Goal: Information Seeking & Learning: Learn about a topic

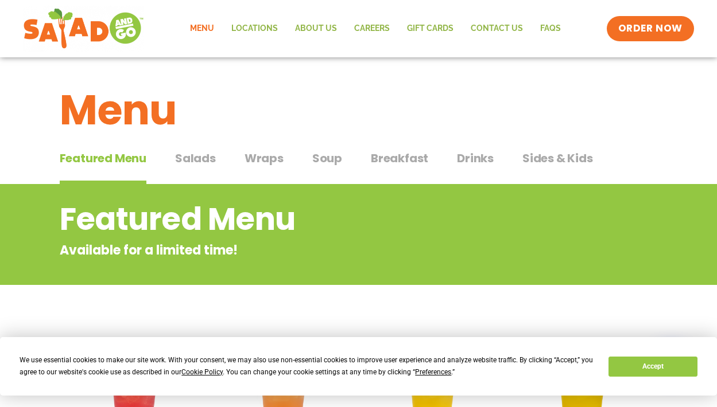
scroll to position [57, 0]
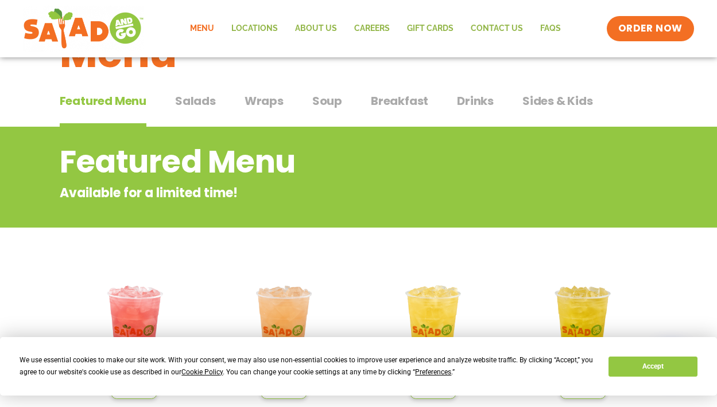
drag, startPoint x: 207, startPoint y: 102, endPoint x: 219, endPoint y: 117, distance: 20.0
click at [207, 102] on span "Salads" at bounding box center [195, 100] width 41 height 17
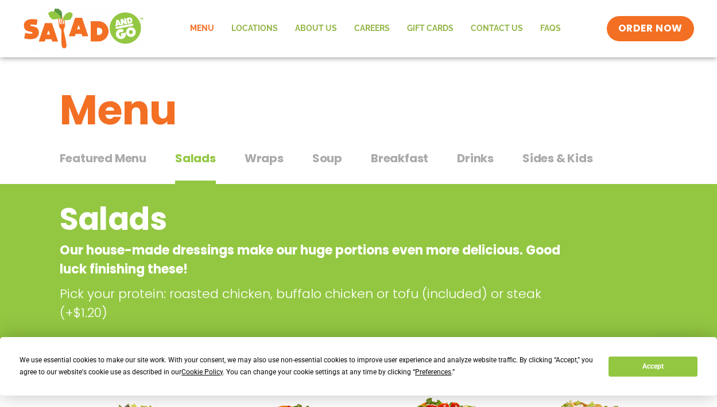
click at [266, 159] on span "Wraps" at bounding box center [263, 158] width 39 height 17
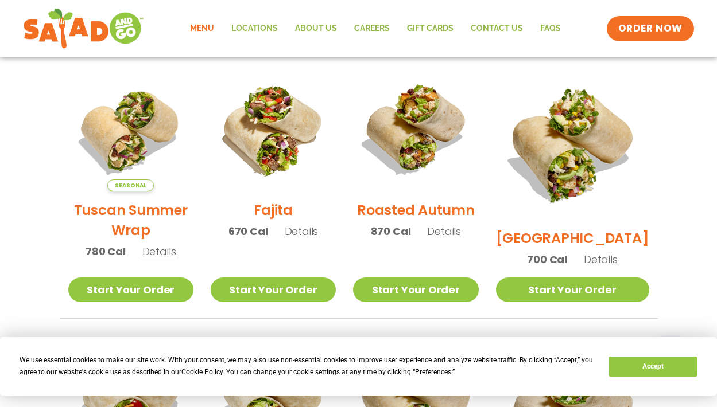
scroll to position [277, 0]
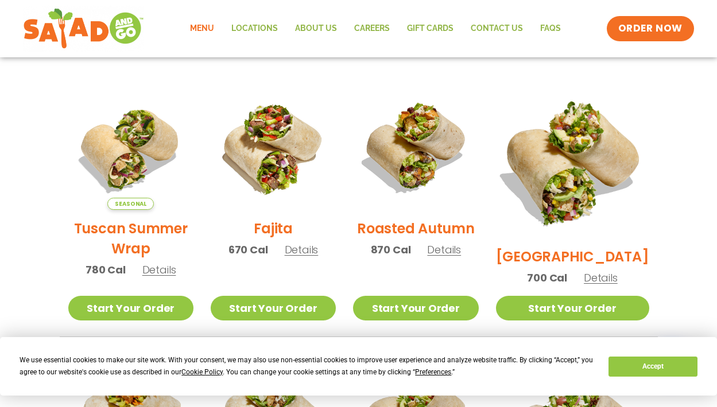
click at [568, 177] on img at bounding box center [572, 162] width 180 height 180
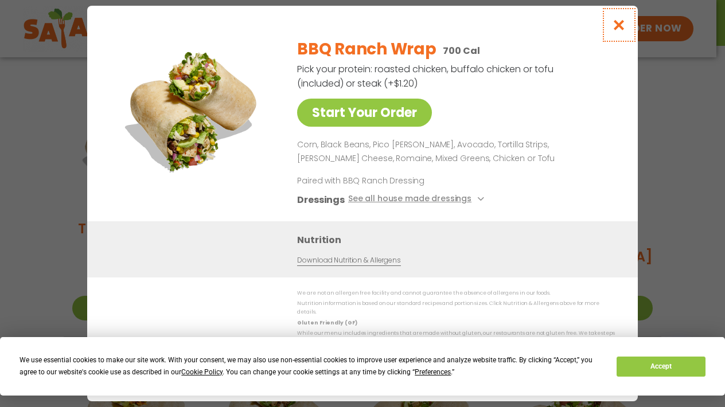
click at [616, 29] on icon "Close modal" at bounding box center [619, 25] width 14 height 12
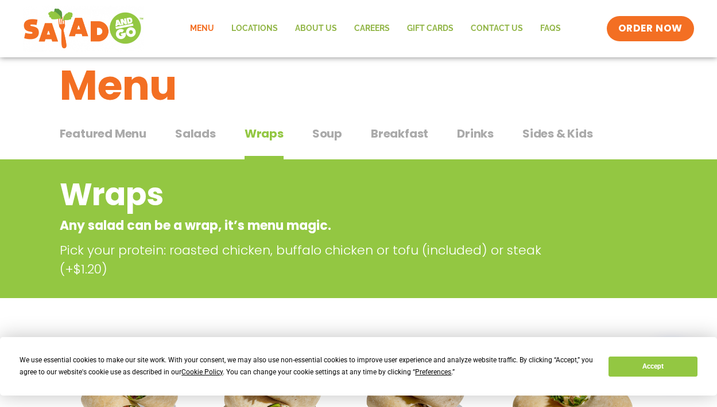
scroll to position [0, 0]
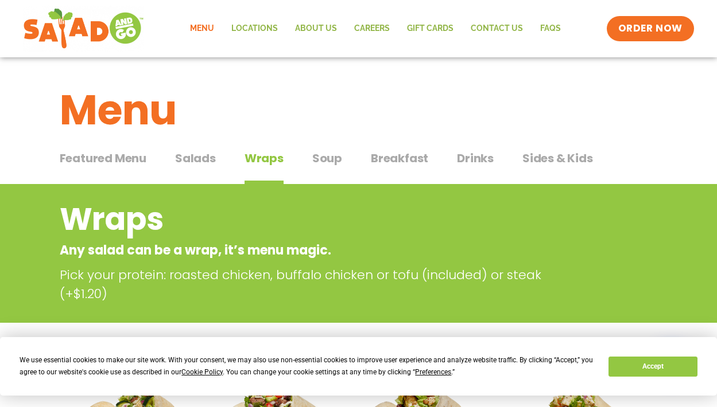
click at [189, 161] on span "Salads" at bounding box center [195, 158] width 41 height 17
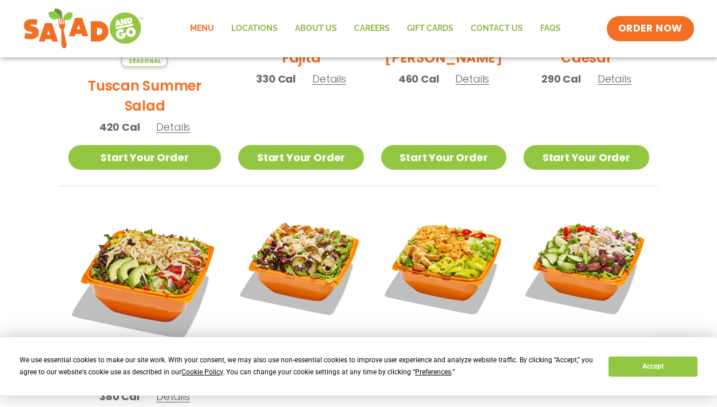
scroll to position [524, 0]
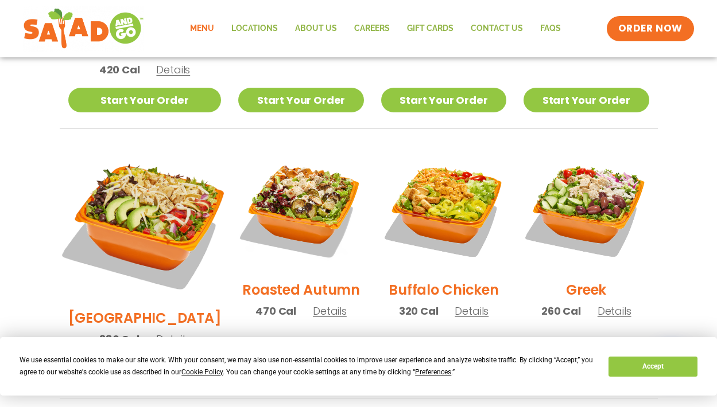
click at [134, 183] on img at bounding box center [145, 223] width 180 height 180
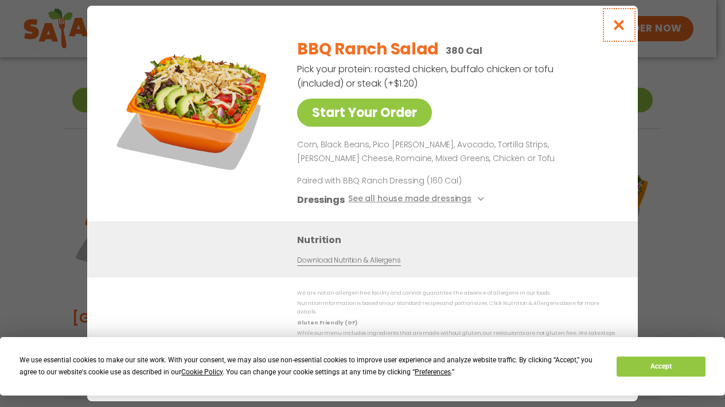
click at [618, 36] on button "Close modal" at bounding box center [619, 25] width 37 height 38
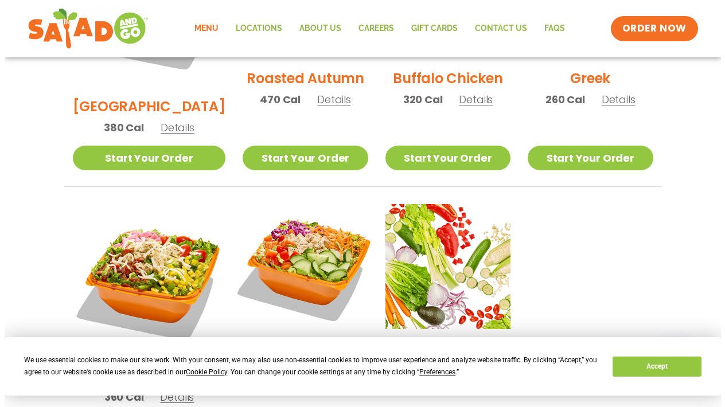
scroll to position [754, 0]
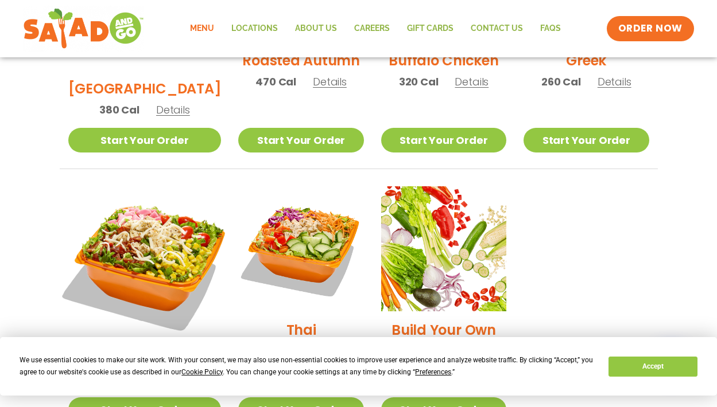
click at [114, 205] on img at bounding box center [145, 263] width 180 height 180
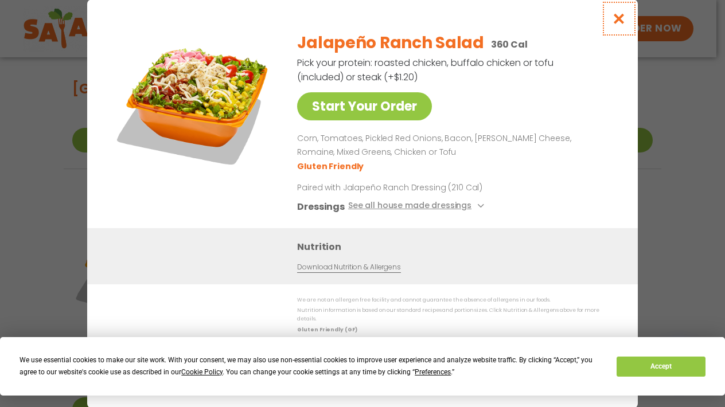
click at [620, 25] on icon "Close modal" at bounding box center [619, 19] width 14 height 12
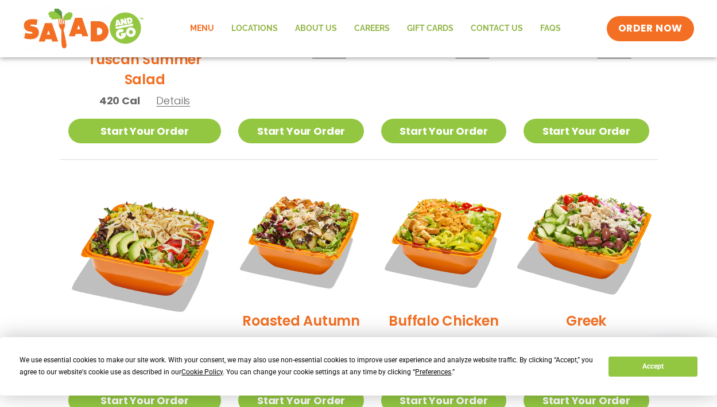
scroll to position [291, 0]
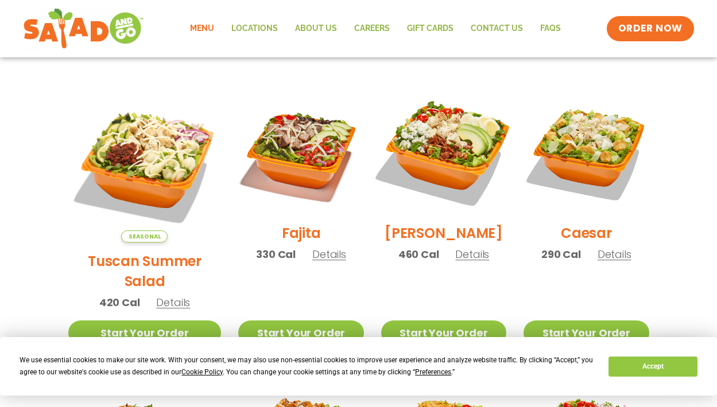
click at [441, 141] on img at bounding box center [443, 152] width 147 height 147
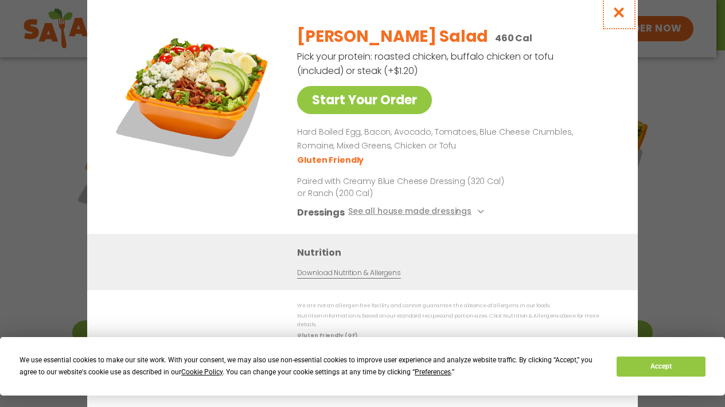
click at [619, 15] on icon "Close modal" at bounding box center [619, 12] width 14 height 12
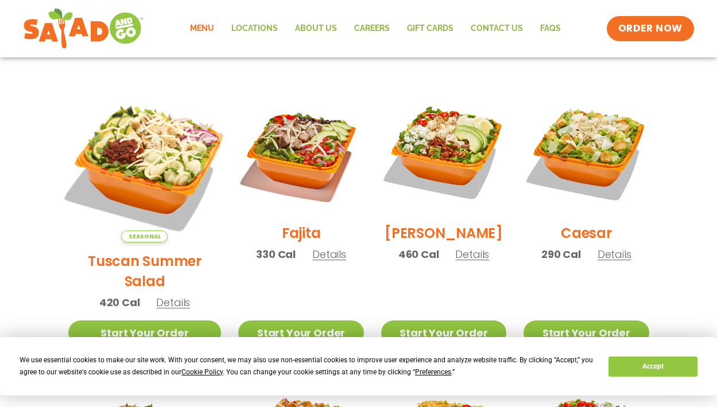
click at [134, 158] on img at bounding box center [145, 166] width 180 height 180
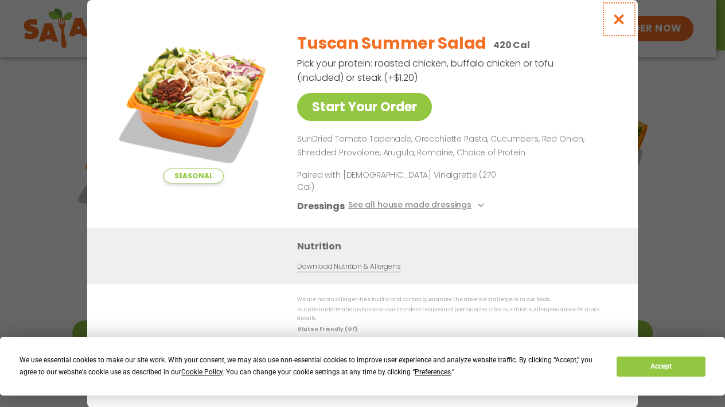
click at [616, 25] on icon "Close modal" at bounding box center [619, 19] width 14 height 12
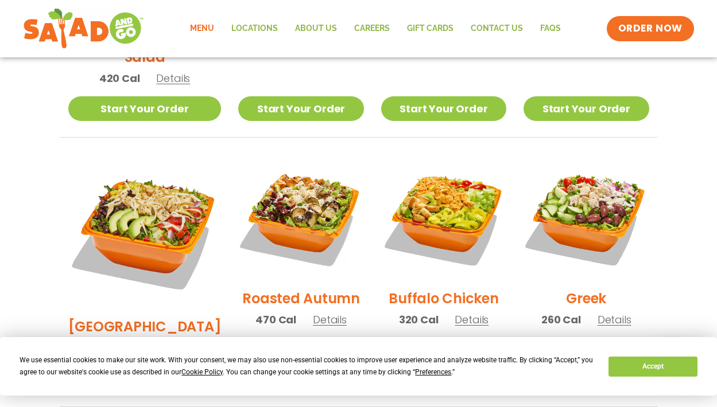
scroll to position [527, 0]
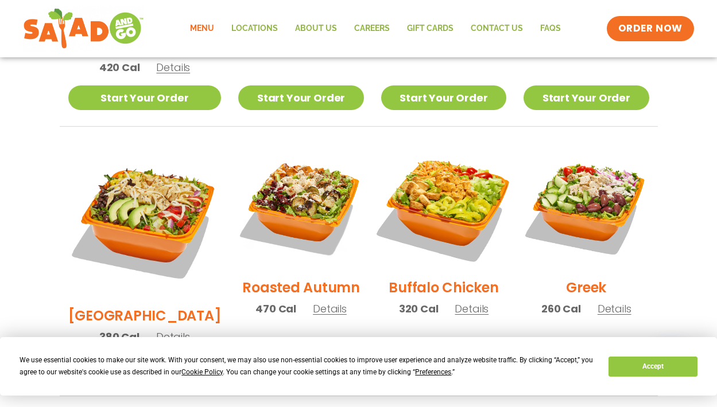
click at [407, 187] on img at bounding box center [443, 206] width 147 height 147
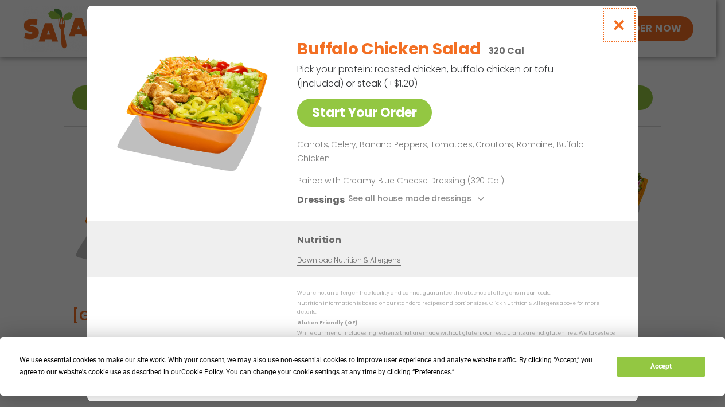
click at [614, 31] on icon "Close modal" at bounding box center [619, 25] width 14 height 12
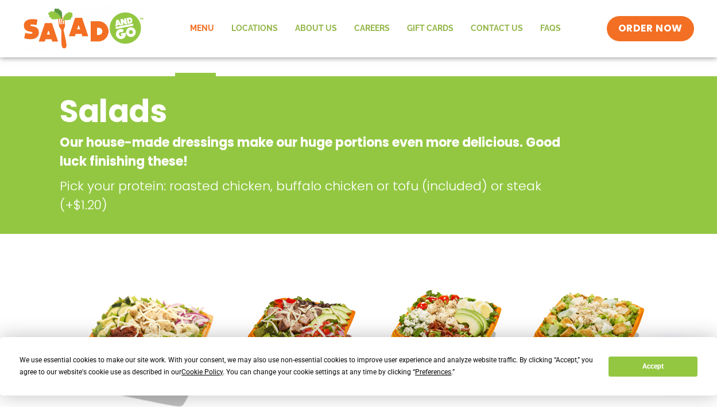
scroll to position [0, 0]
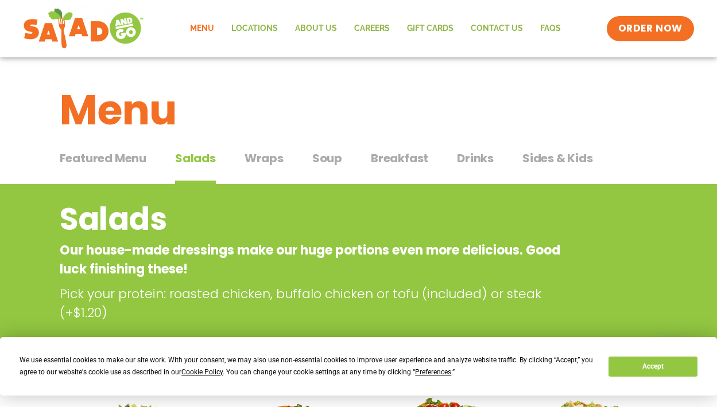
click at [314, 154] on span "Soup" at bounding box center [327, 158] width 30 height 17
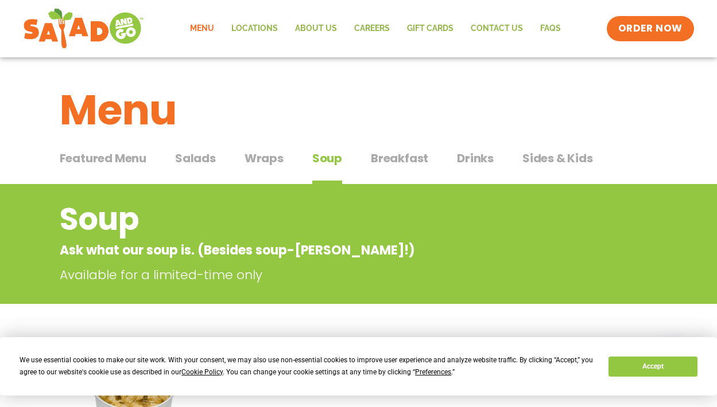
click at [543, 159] on span "Sides & Kids" at bounding box center [557, 158] width 71 height 17
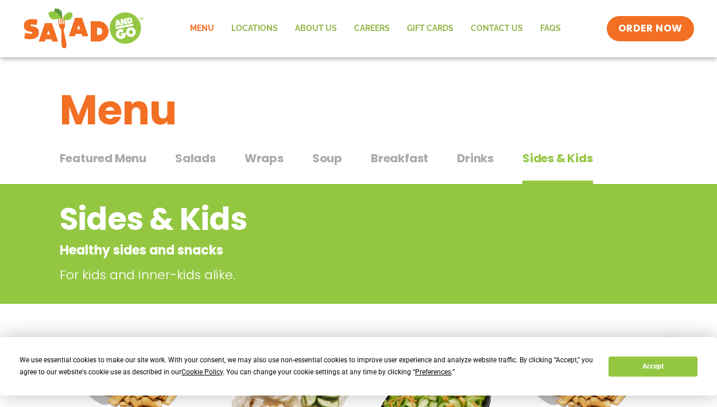
drag, startPoint x: 193, startPoint y: 155, endPoint x: 197, endPoint y: 162, distance: 8.2
click at [193, 158] on span "Salads" at bounding box center [195, 158] width 41 height 17
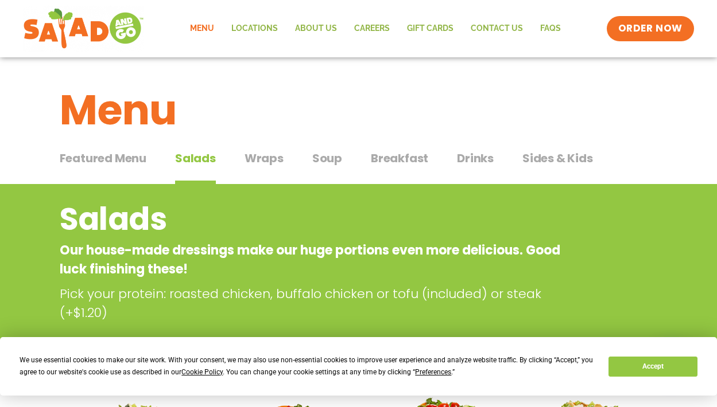
click at [474, 155] on span "Drinks" at bounding box center [475, 158] width 37 height 17
